Goal: Find specific page/section: Find specific page/section

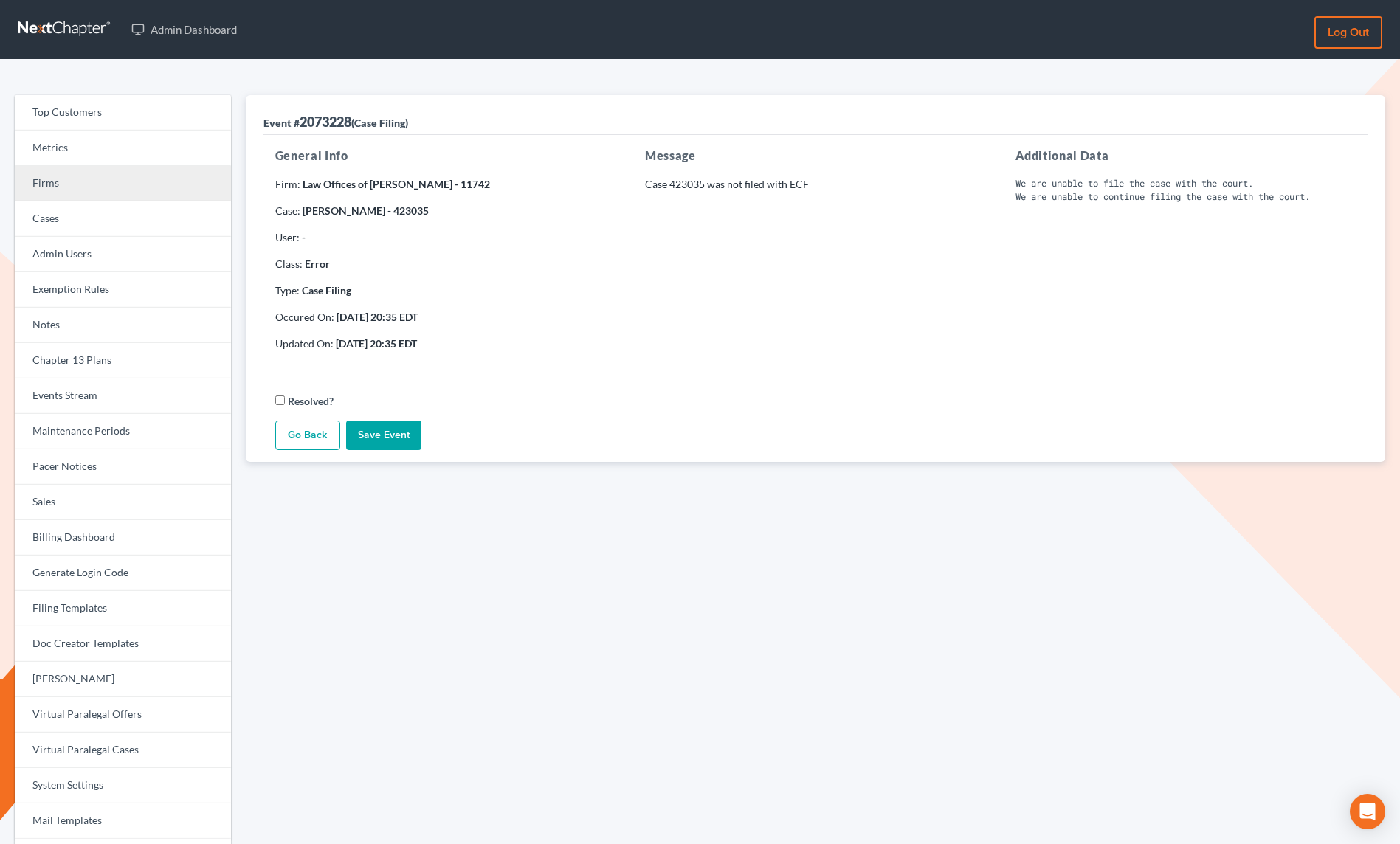
scroll to position [1, 0]
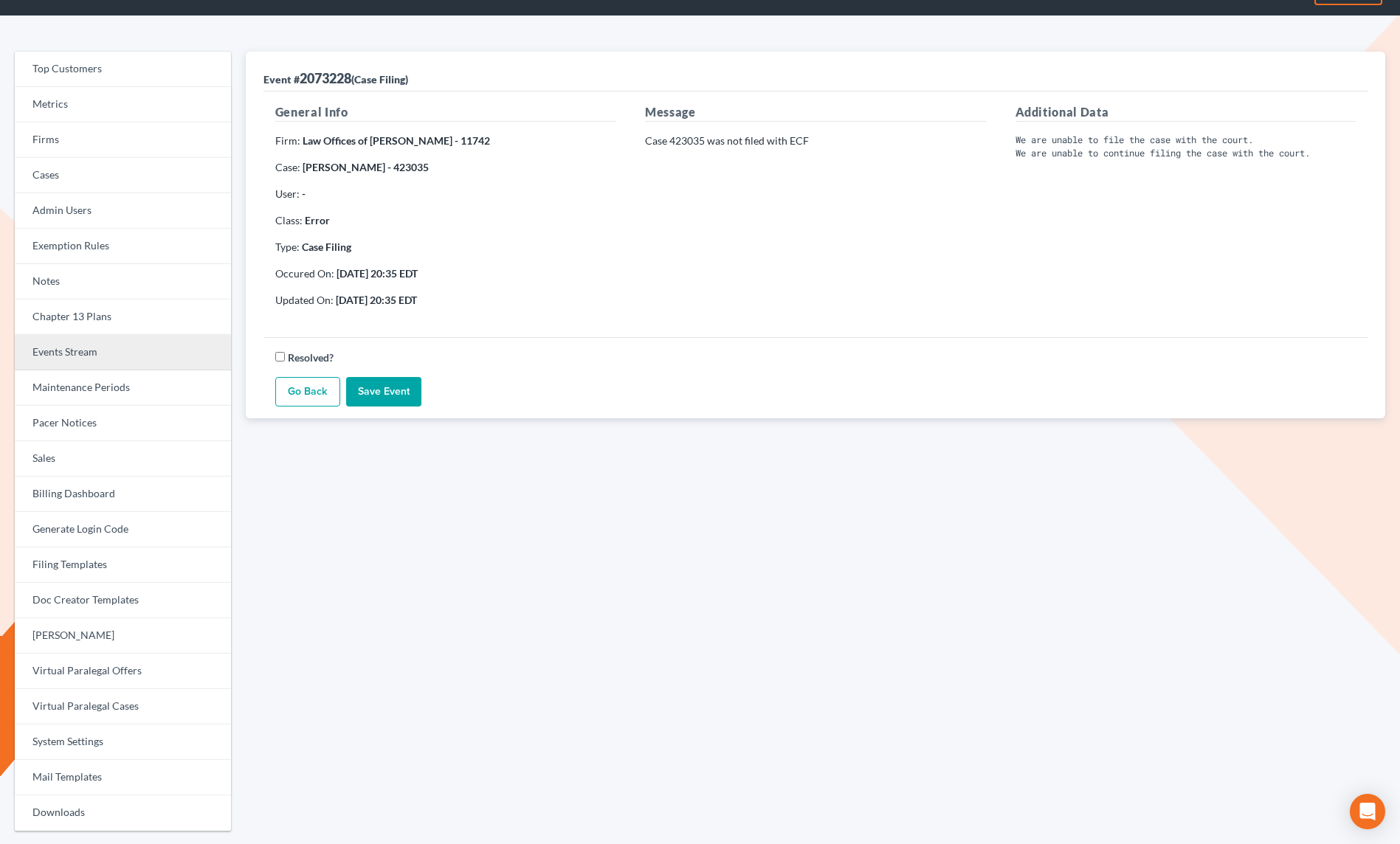
click at [103, 362] on link "Events Stream" at bounding box center [123, 353] width 217 height 35
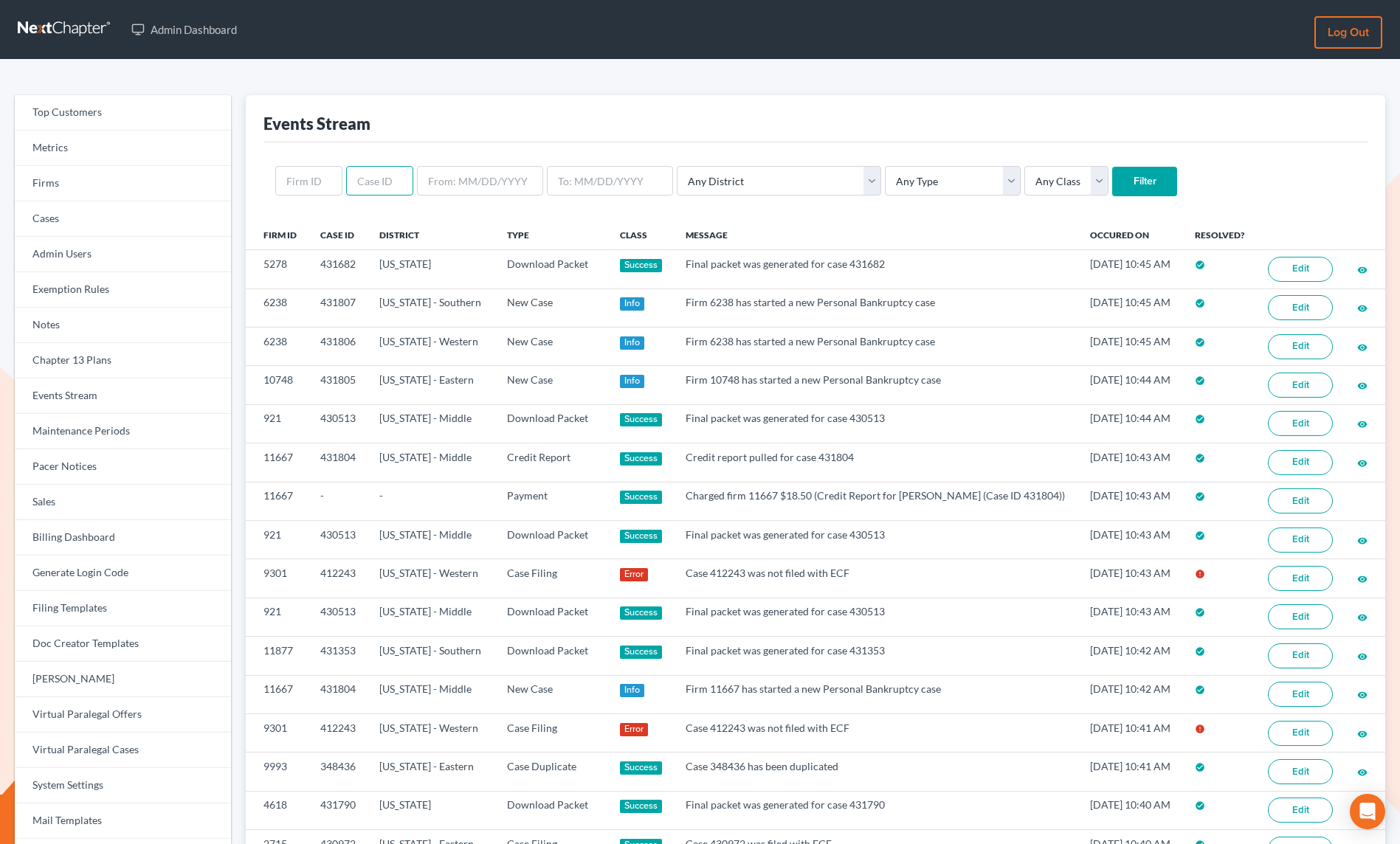
click at [371, 179] on input "text" at bounding box center [379, 181] width 67 height 30
type input "412243"
click at [1112, 168] on input "Filter" at bounding box center [1144, 181] width 65 height 30
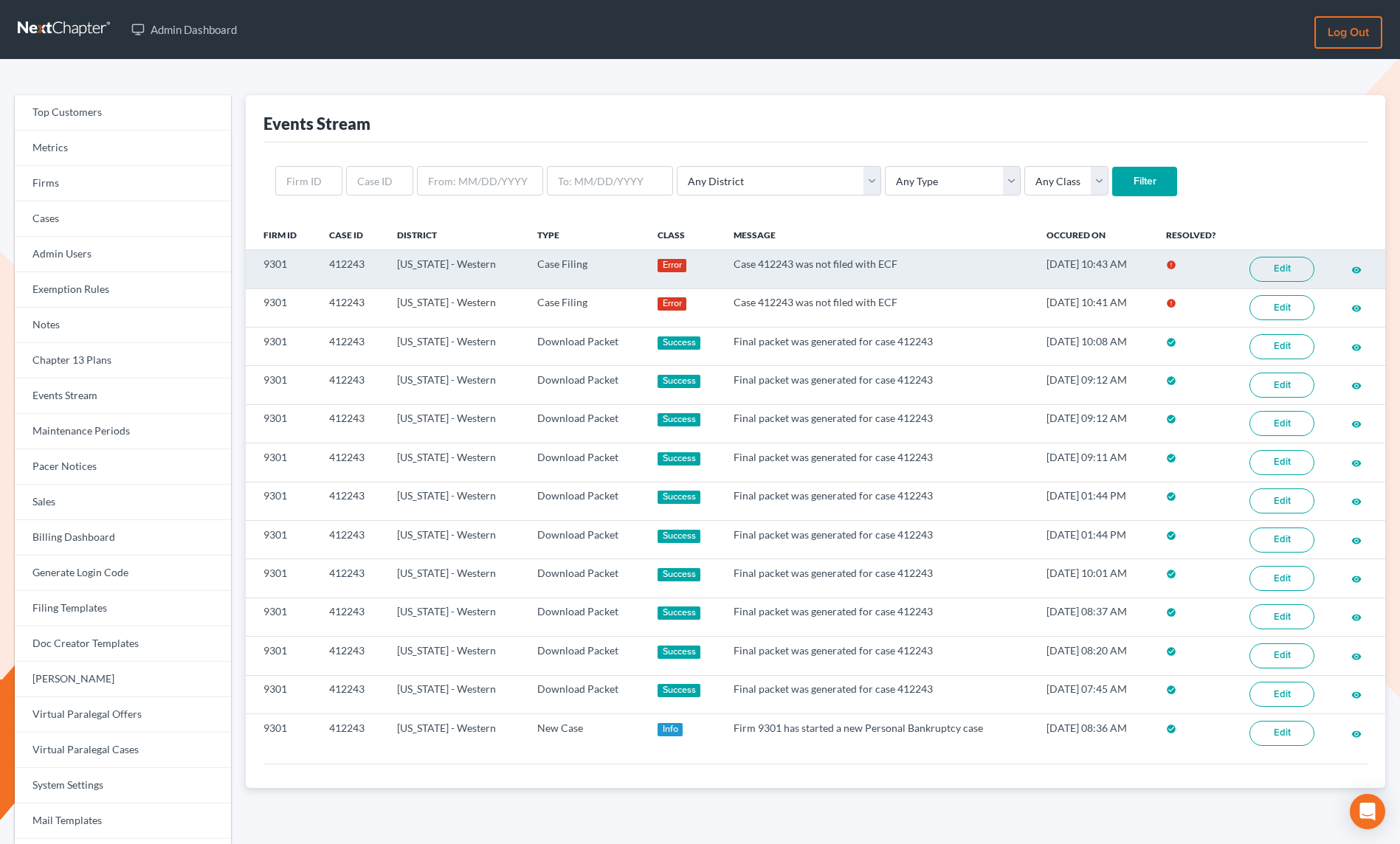
click at [1296, 275] on link "Edit" at bounding box center [1281, 269] width 65 height 25
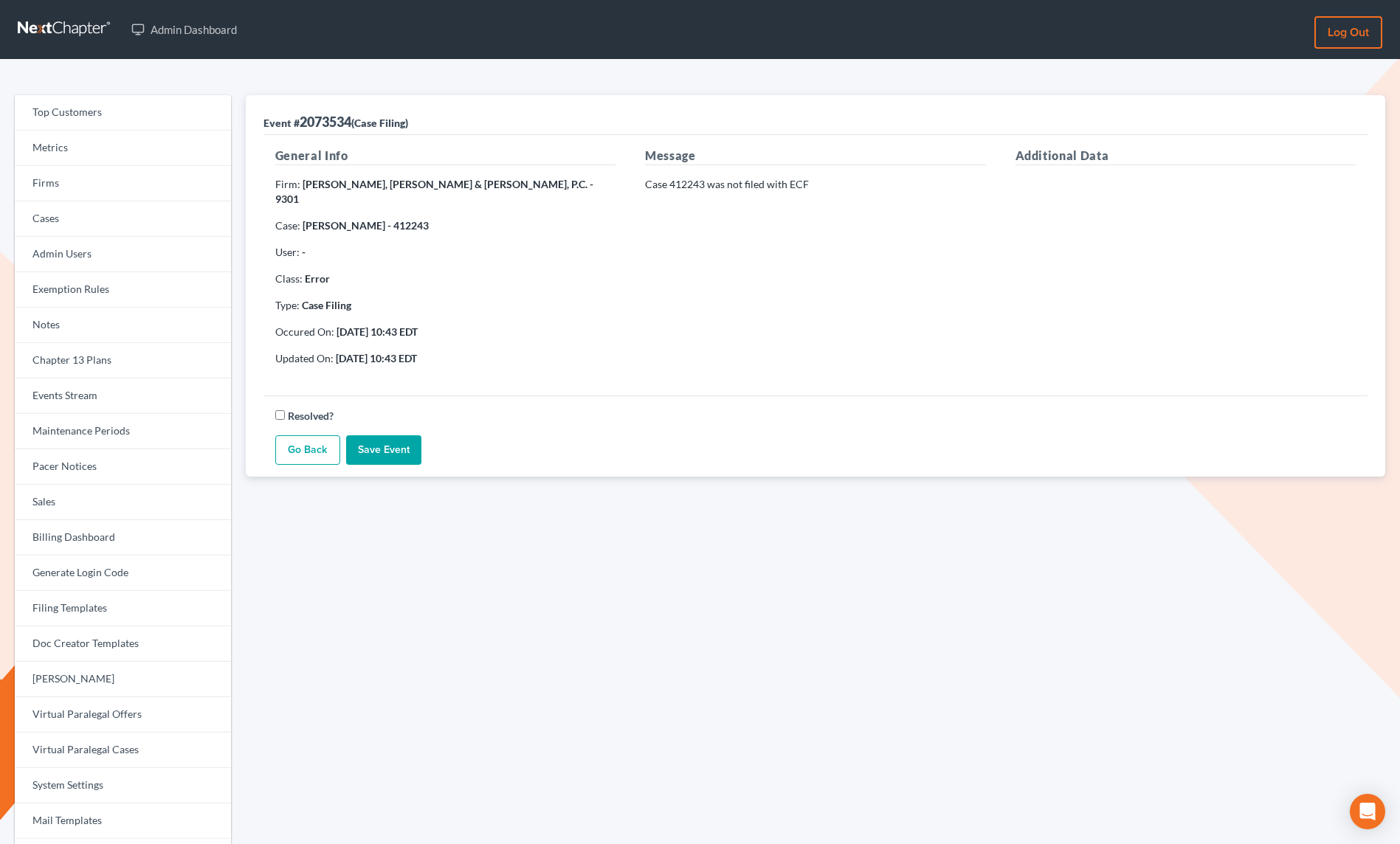
click at [388, 219] on strong "[PERSON_NAME] - 412243" at bounding box center [365, 225] width 126 height 13
copy strong "412243"
